Goal: Task Accomplishment & Management: Use online tool/utility

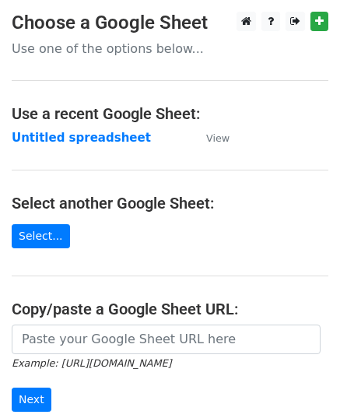
click at [7, 198] on main "Choose a Google Sheet Use one of the options below... Use a recent Google Sheet…" at bounding box center [170, 253] width 340 height 483
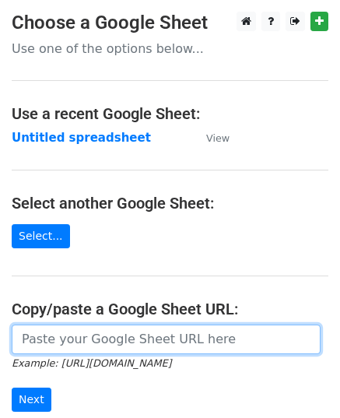
click at [72, 342] on input "url" at bounding box center [166, 340] width 309 height 30
paste input "[URL][DOMAIN_NAME]"
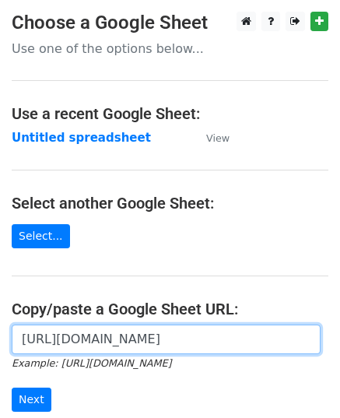
scroll to position [0, 467]
type input "https://docs.google.com/spreadsheets/d/1BTJMEKwxUn02gJjA4riOh0NeDGWdyvqDREc3gfd…"
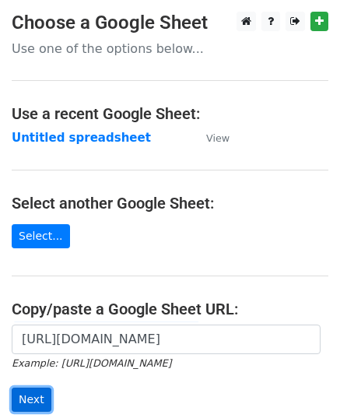
scroll to position [0, 0]
click at [38, 404] on input "Next" at bounding box center [32, 400] width 40 height 24
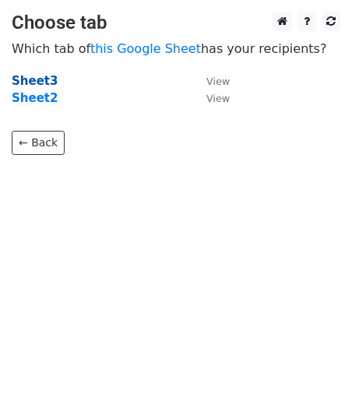
click at [24, 76] on strong "Sheet3" at bounding box center [35, 81] width 46 height 14
click at [26, 80] on strong "Sheet3" at bounding box center [35, 81] width 46 height 14
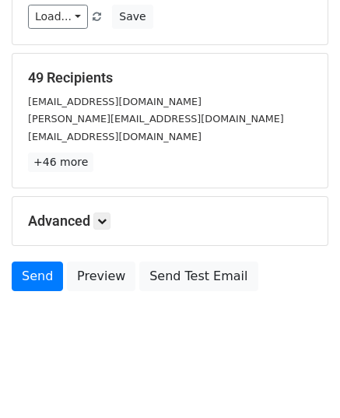
scroll to position [184, 0]
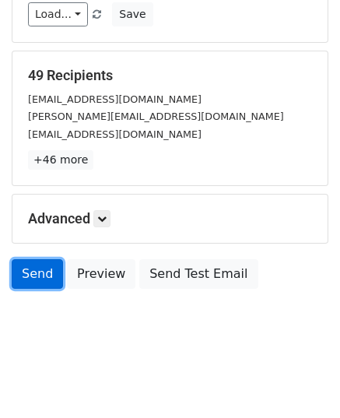
click at [31, 272] on link "Send" at bounding box center [37, 274] width 51 height 30
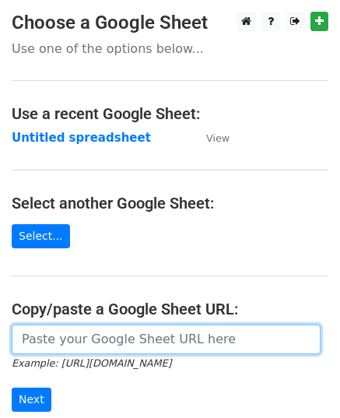
click at [76, 336] on input "url" at bounding box center [166, 340] width 309 height 30
paste input "[URL][DOMAIN_NAME]"
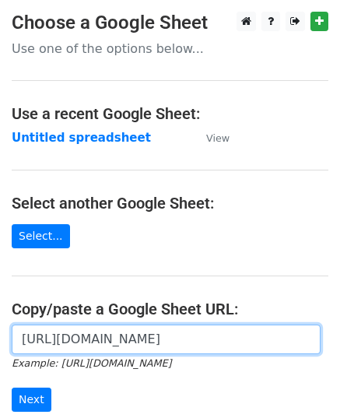
scroll to position [0, 467]
type input "[URL][DOMAIN_NAME]"
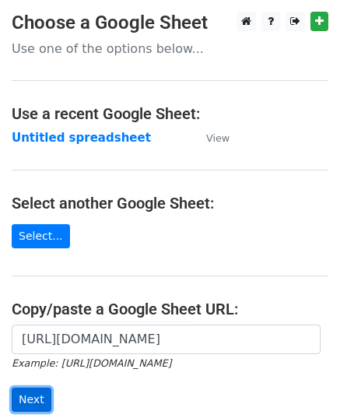
scroll to position [0, 0]
click at [26, 403] on input "Next" at bounding box center [32, 400] width 40 height 24
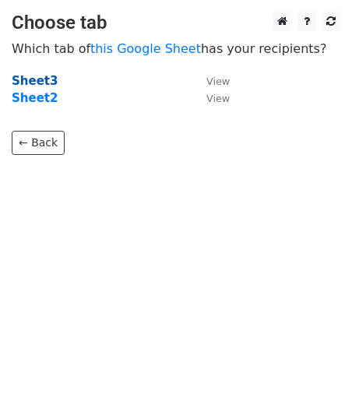
click at [23, 75] on strong "Sheet3" at bounding box center [35, 81] width 46 height 14
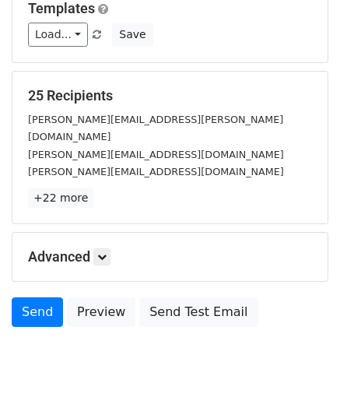
scroll to position [184, 0]
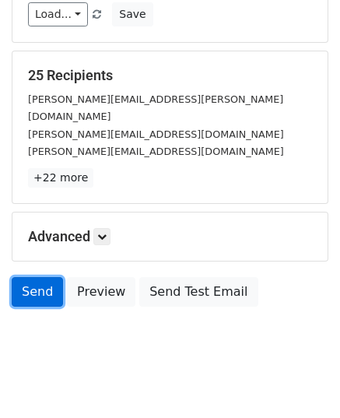
click at [32, 277] on link "Send" at bounding box center [37, 292] width 51 height 30
